Goal: Navigation & Orientation: Go to known website

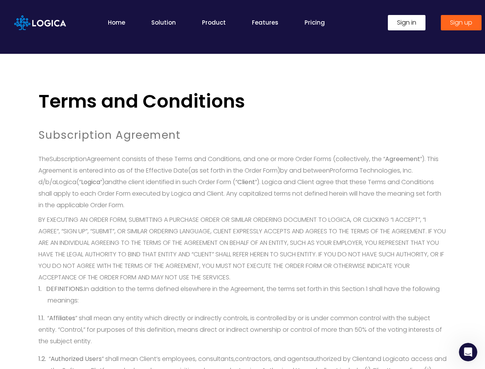
click at [237, 184] on span "the client identified in such Order Form (“" at bounding box center [177, 181] width 121 height 9
click at [468, 352] on icon "Open Intercom Messenger" at bounding box center [468, 352] width 13 height 13
